Goal: Information Seeking & Learning: Find specific fact

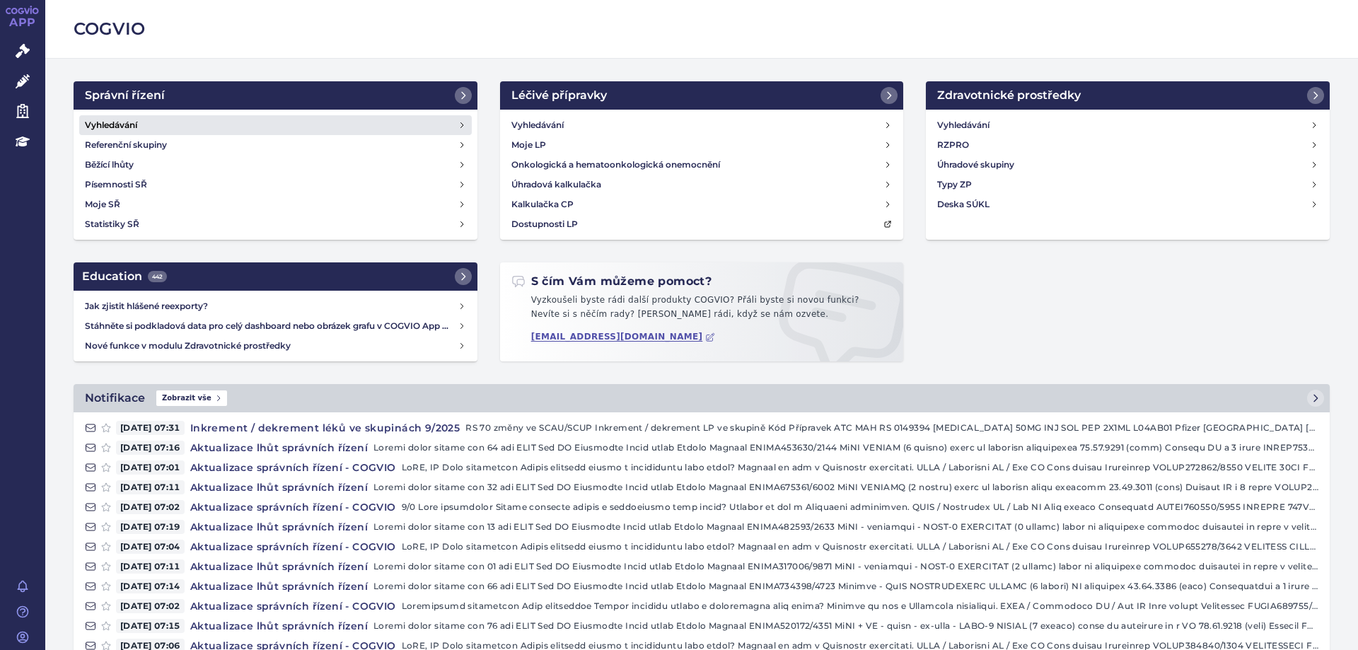
click at [131, 127] on h4 "Vyhledávání" at bounding box center [111, 125] width 52 height 14
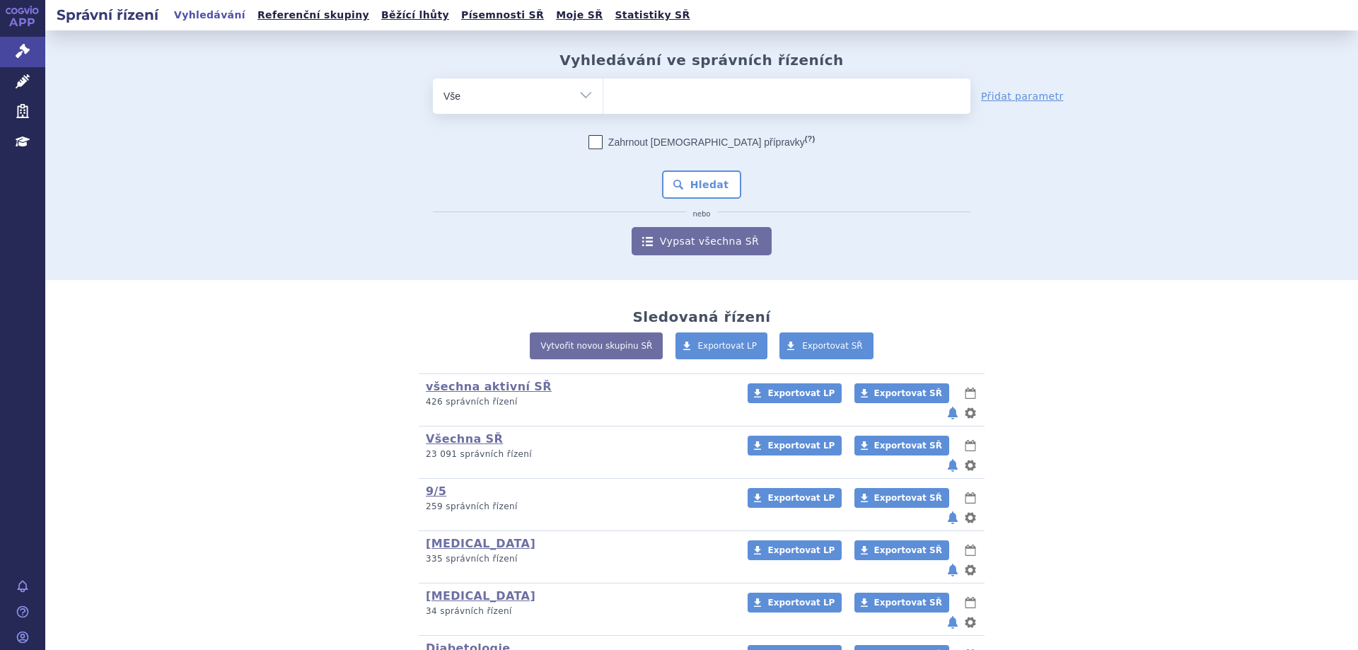
click at [664, 96] on ul at bounding box center [786, 94] width 367 height 30
click at [603, 96] on select at bounding box center [603, 95] width 1 height 35
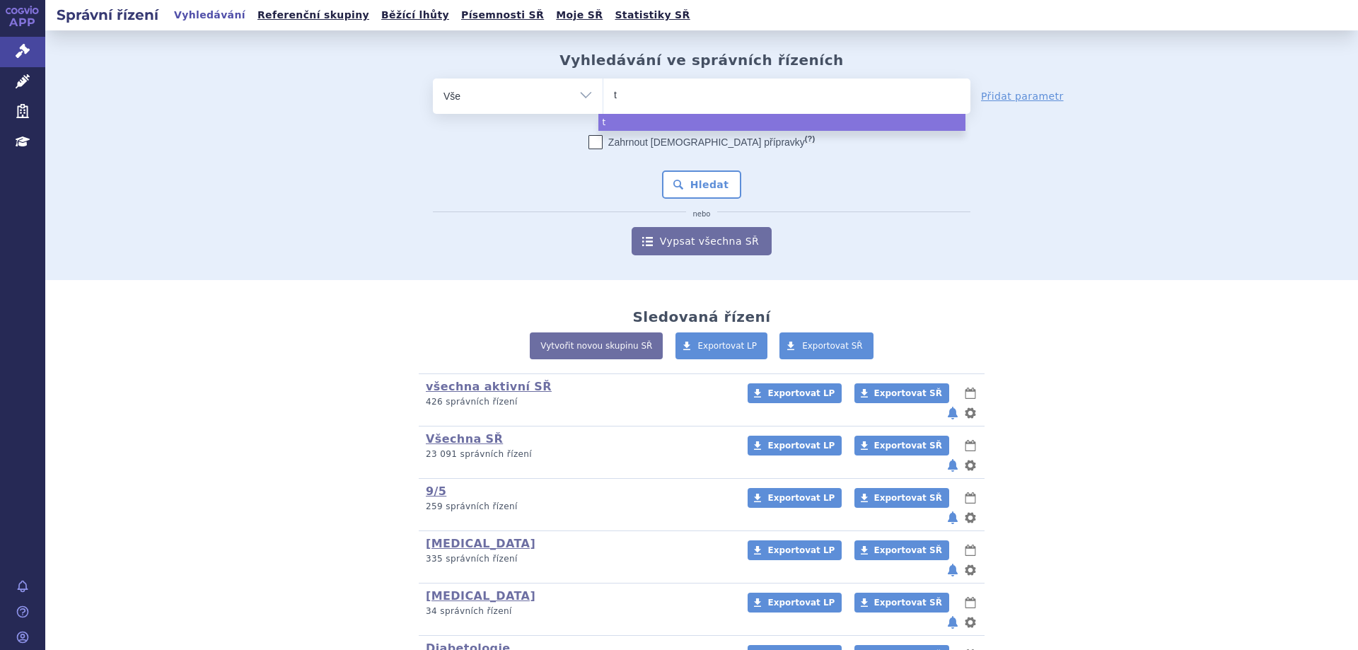
type input "ty"
type input "tyr"
type input "tyru"
type input "tyruko"
select select "tyruko"
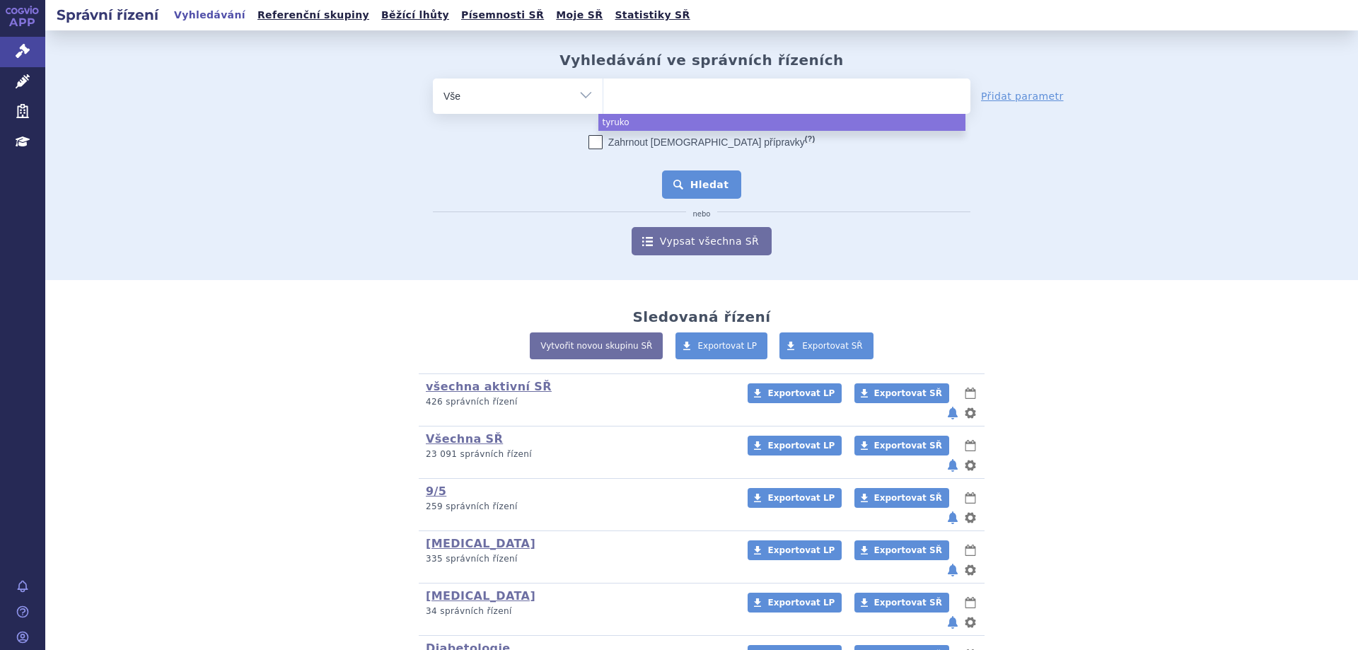
click at [685, 191] on button "Hledat" at bounding box center [702, 184] width 80 height 28
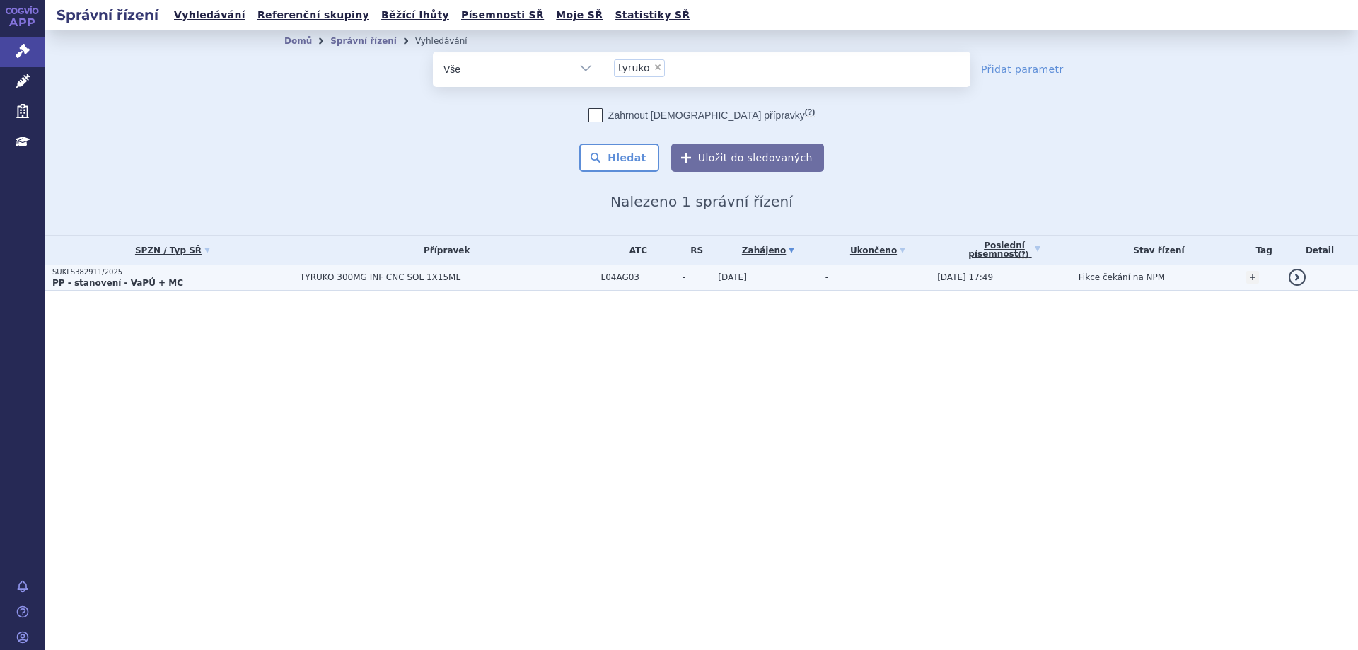
click at [69, 290] on td "SUKLS382911/2025 PP - stanovení - VaPÚ + MC" at bounding box center [169, 278] width 248 height 26
click at [73, 281] on strong "PP - stanovení - VaPÚ + MC" at bounding box center [117, 283] width 131 height 10
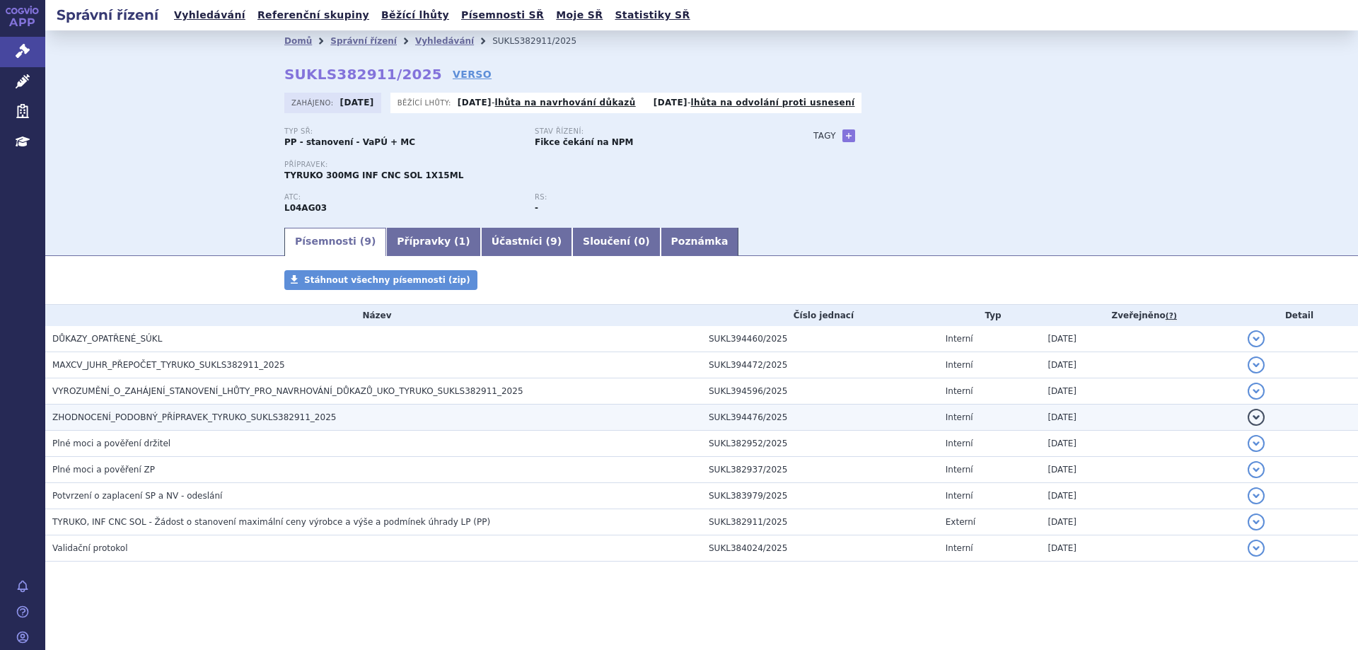
click at [122, 409] on td "ZHODNOCENÍ_PODOBNÝ_PŘÍPRAVEK_TYRUKO_SUKLS382911_2025" at bounding box center [373, 418] width 656 height 26
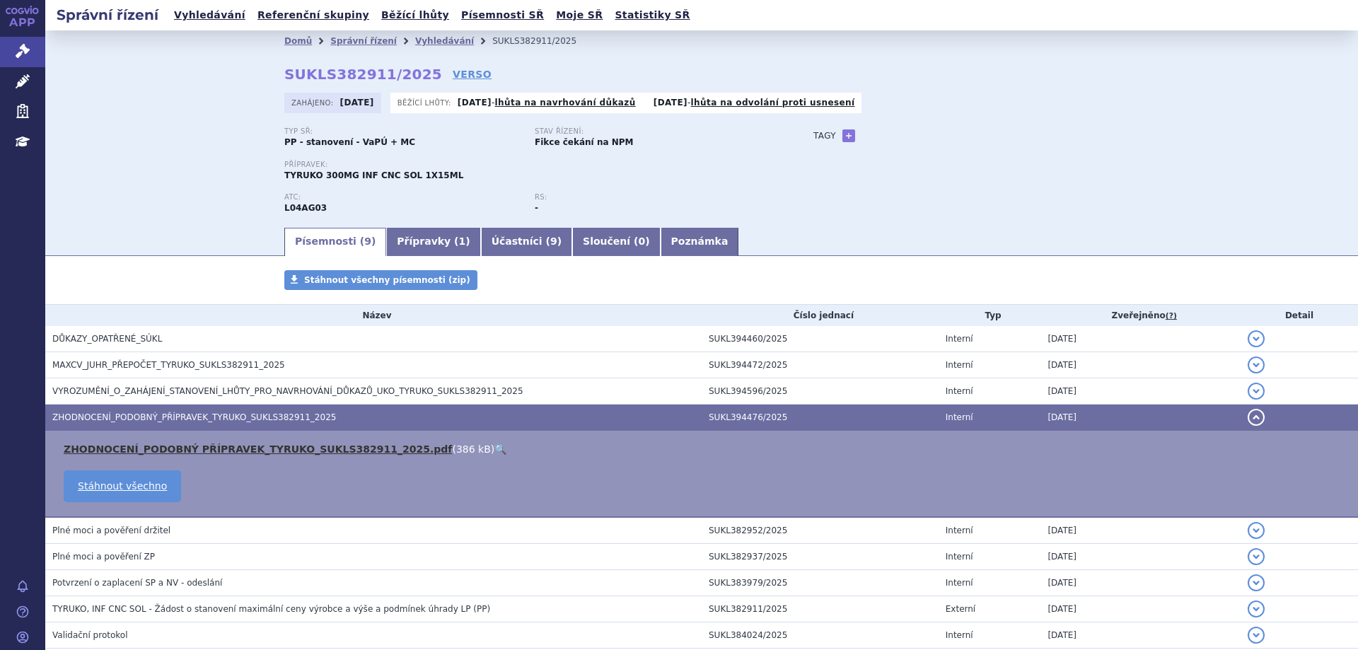
click at [243, 444] on link "ZHODNOCENÍ_PODOBNÝ PŘÍPRAVEK_TYRUKO_SUKLS382911_2025.pdf" at bounding box center [258, 449] width 388 height 11
